Goal: Information Seeking & Learning: Learn about a topic

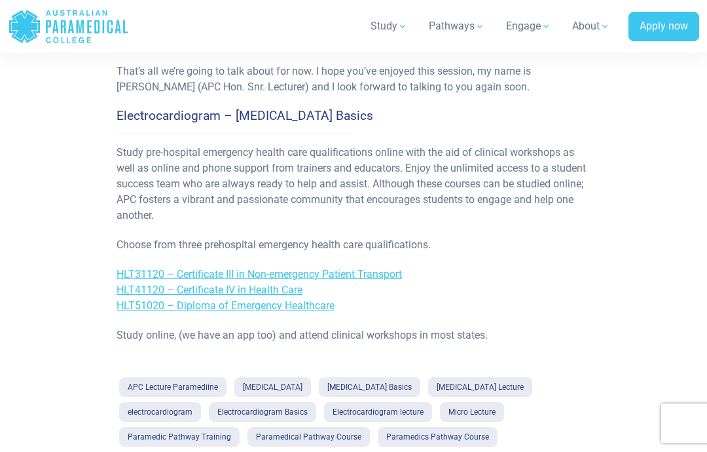
scroll to position [1242, 0]
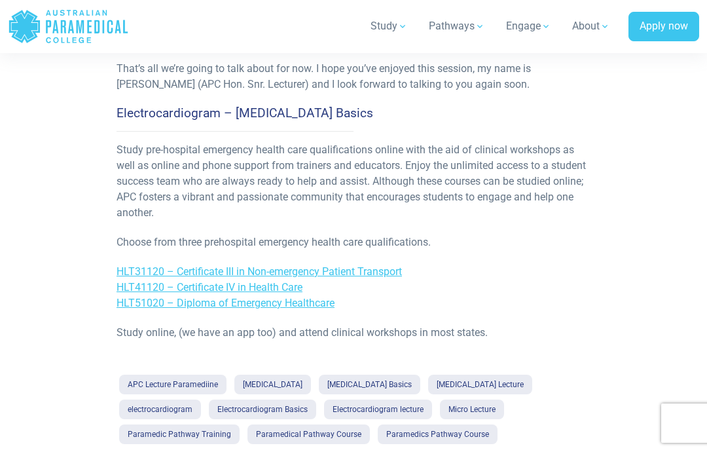
click at [250, 374] on link "[MEDICAL_DATA]" at bounding box center [272, 384] width 77 height 20
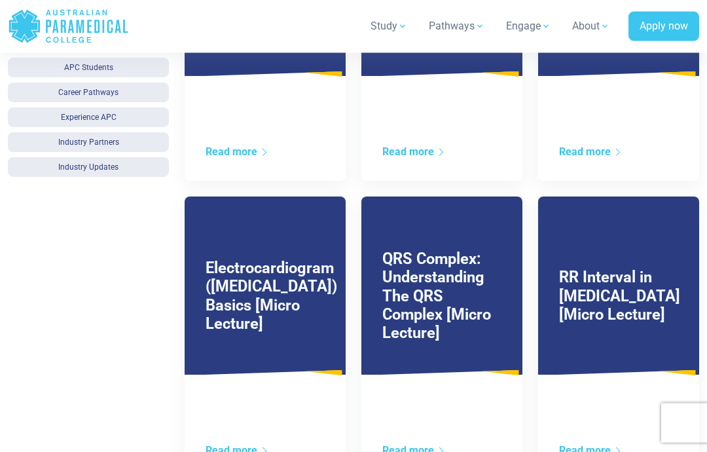
scroll to position [705, 0]
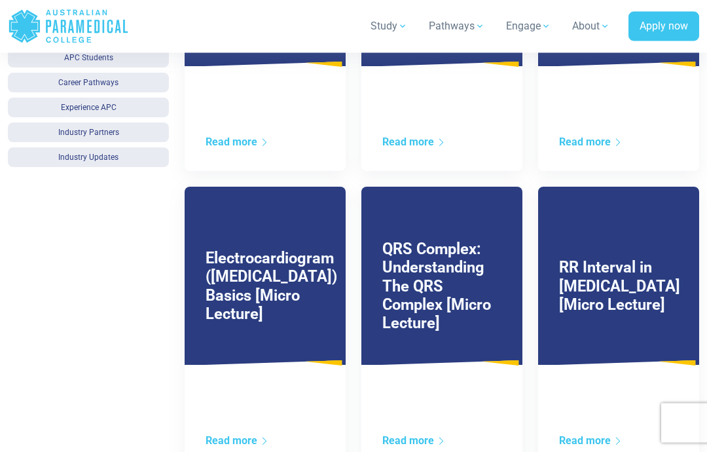
click at [252, 281] on link "Electrocardiogram (ECG) Basics [Micro Lecture]" at bounding box center [272, 286] width 132 height 74
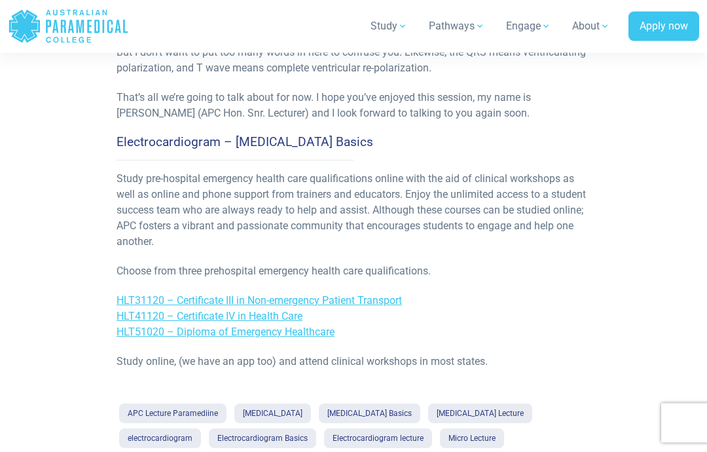
scroll to position [1213, 0]
click at [319, 403] on link "ECG Basics" at bounding box center [369, 413] width 101 height 20
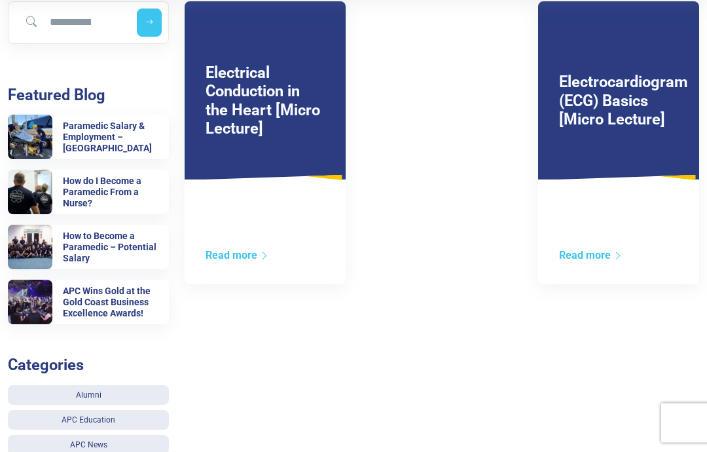
scroll to position [294, 0]
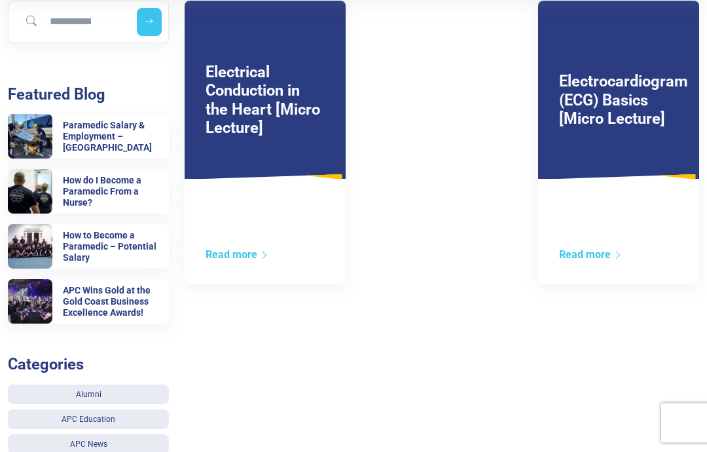
click at [601, 251] on link "Read more" at bounding box center [590, 255] width 63 height 12
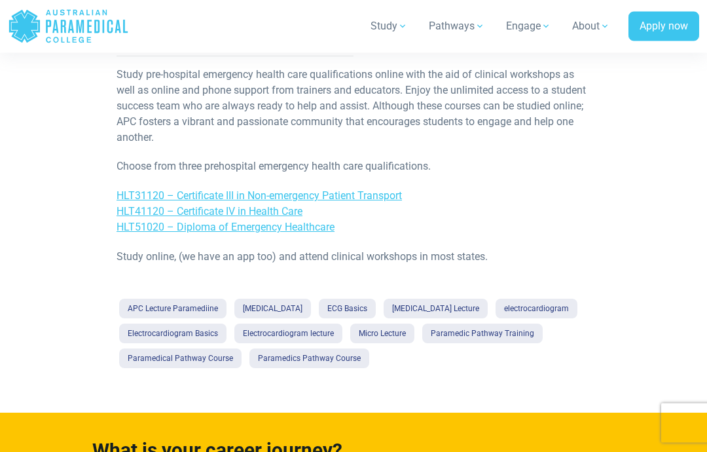
scroll to position [1279, 0]
click at [285, 189] on link "HLT31120 – Certificate III in Non-emergency Patient Transport" at bounding box center [258, 195] width 285 height 12
